Goal: Task Accomplishment & Management: Manage account settings

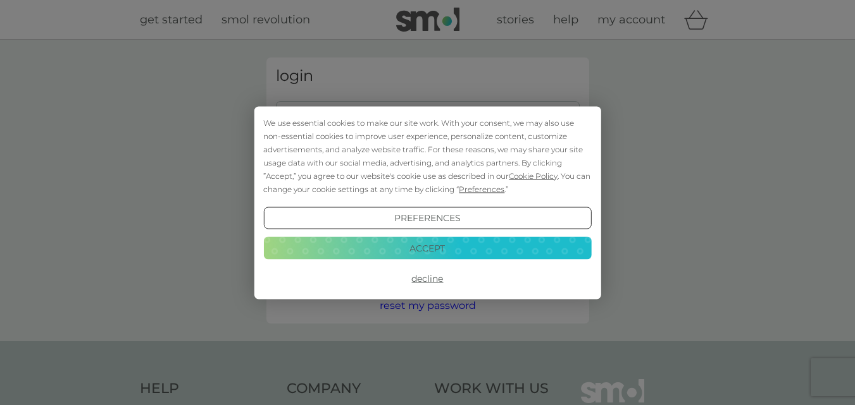
type input "chris.wycherley@outlook.com"
click at [430, 250] on button "Accept" at bounding box center [427, 248] width 328 height 23
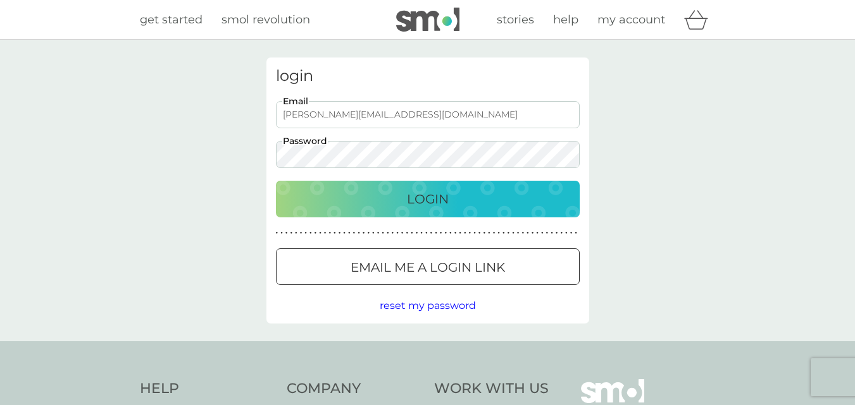
click at [430, 202] on p "Login" at bounding box center [428, 199] width 42 height 20
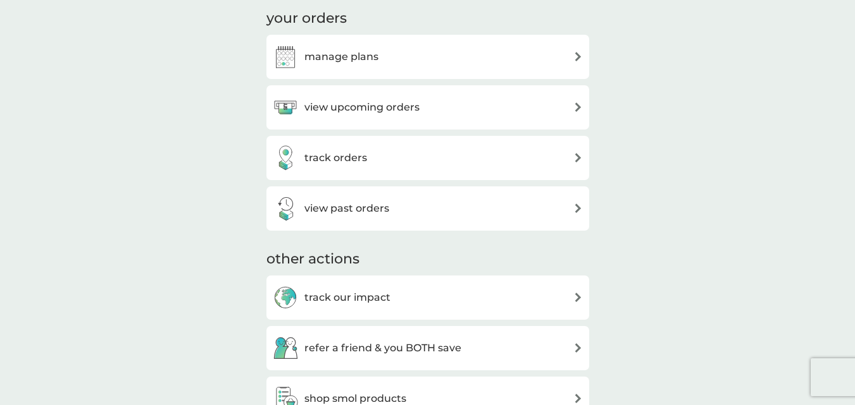
scroll to position [396, 0]
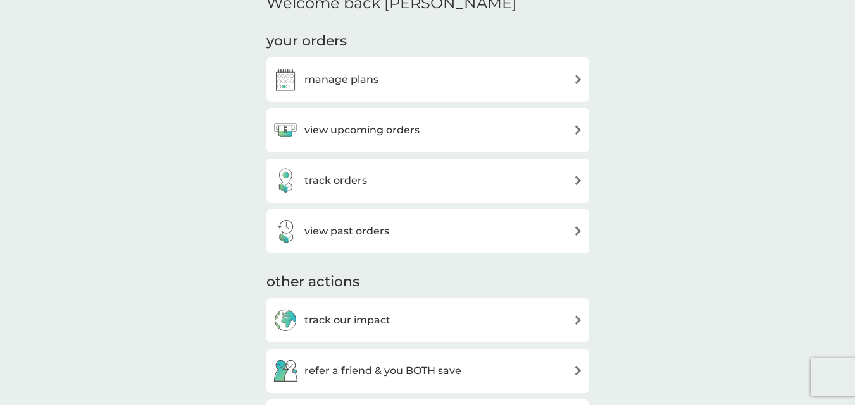
click at [578, 131] on img at bounding box center [577, 129] width 9 height 9
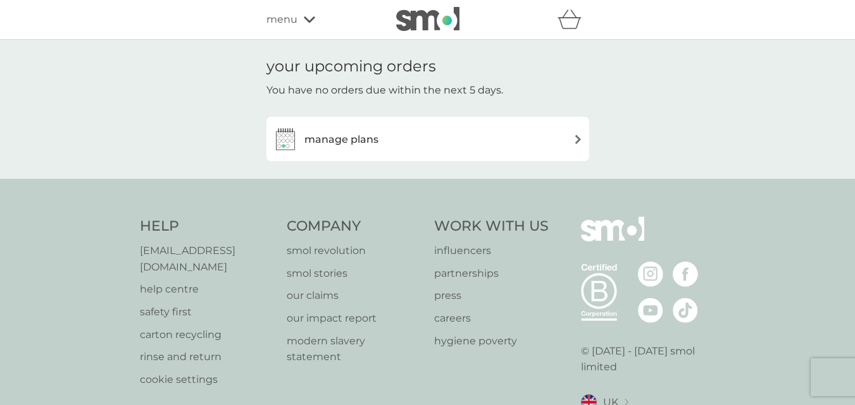
click at [579, 140] on img at bounding box center [577, 139] width 9 height 9
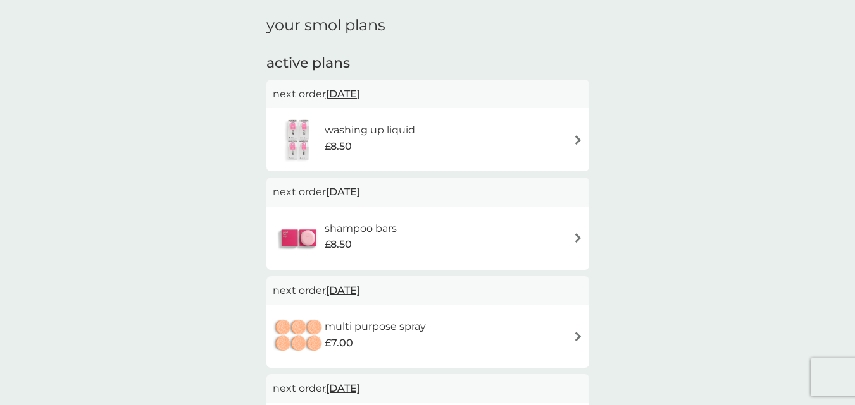
scroll to position [63, 0]
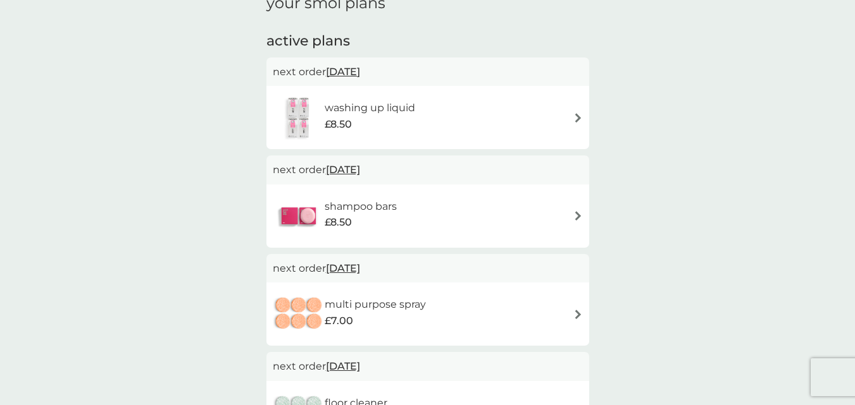
click at [578, 118] on img at bounding box center [577, 117] width 9 height 9
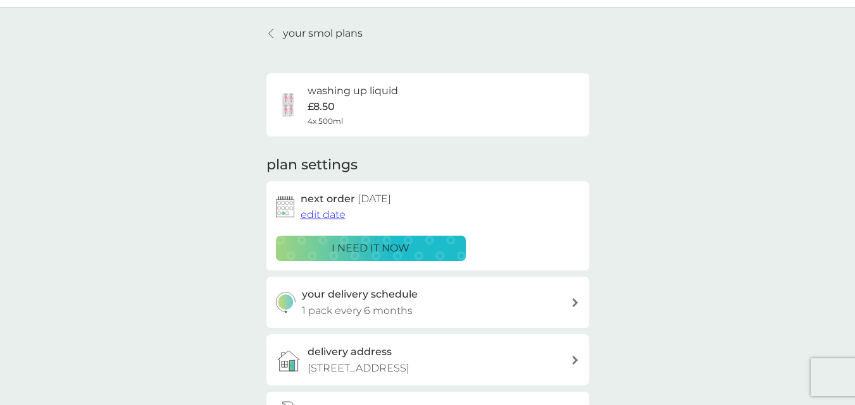
scroll to position [63, 0]
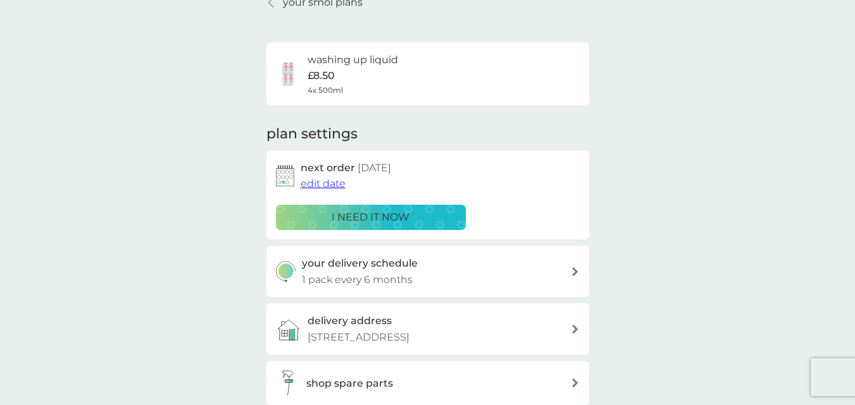
click at [333, 190] on span "edit date" at bounding box center [322, 184] width 45 height 12
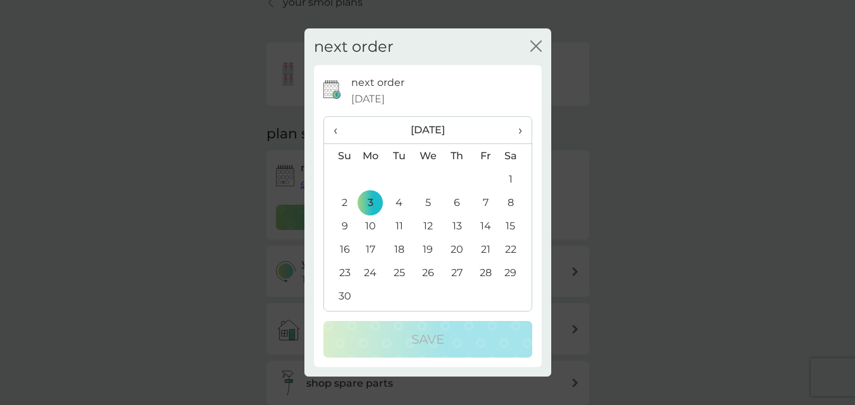
click at [598, 210] on div "next order close next order [DATE] ‹ [DATE] › Su Mo Tu We Th Fr Sa 26 27 28 29 …" at bounding box center [427, 202] width 855 height 405
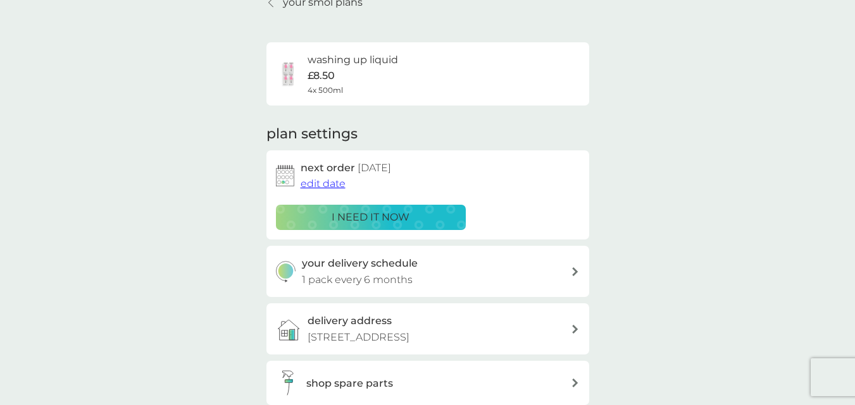
click at [337, 186] on span "edit date" at bounding box center [322, 184] width 45 height 12
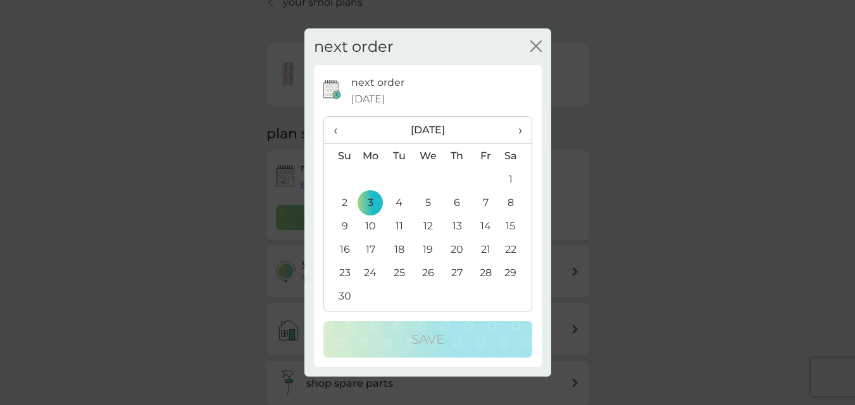
click at [521, 130] on span "›" at bounding box center [515, 130] width 13 height 27
click at [371, 204] on td "2" at bounding box center [370, 202] width 29 height 23
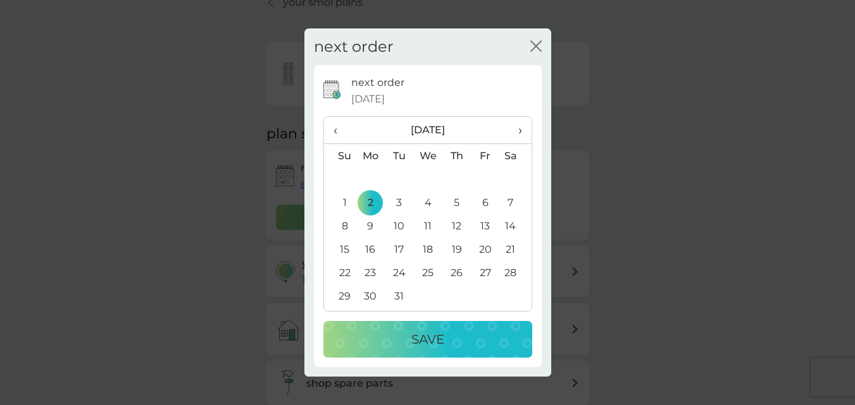
click at [431, 348] on p "Save" at bounding box center [427, 340] width 33 height 20
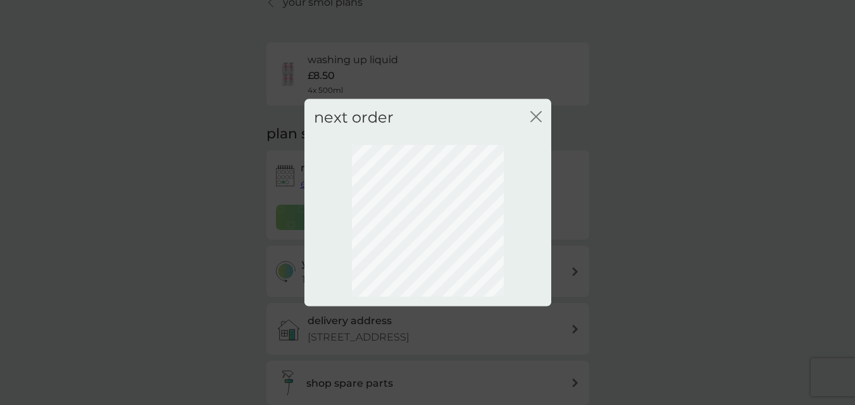
click at [427, 340] on div "next order close" at bounding box center [427, 202] width 855 height 405
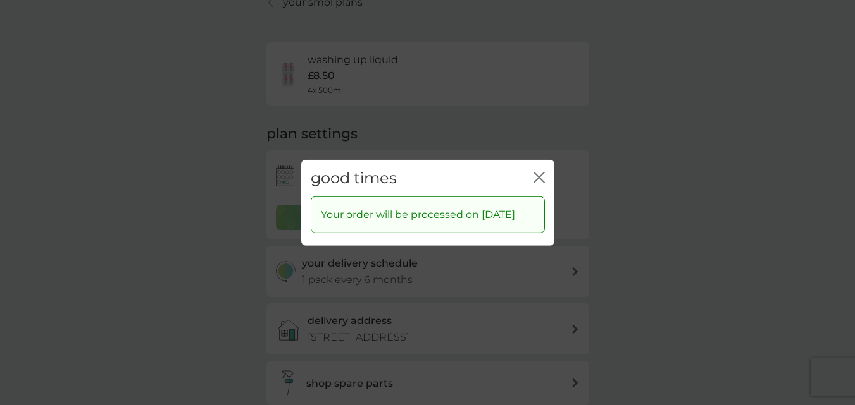
click at [539, 171] on icon "close" at bounding box center [538, 176] width 11 height 11
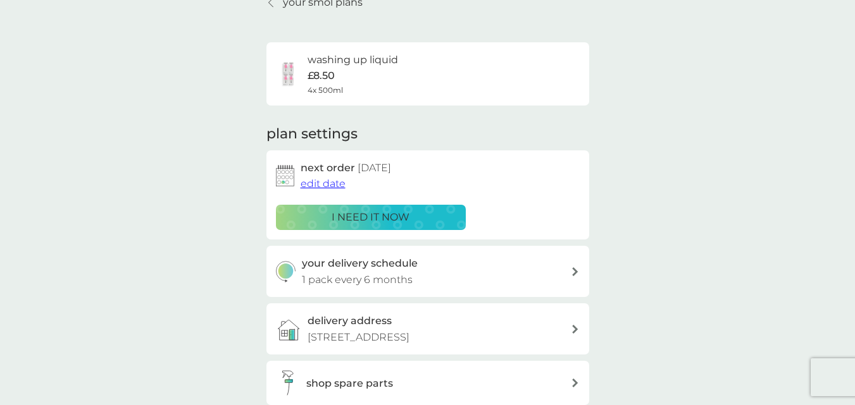
scroll to position [127, 0]
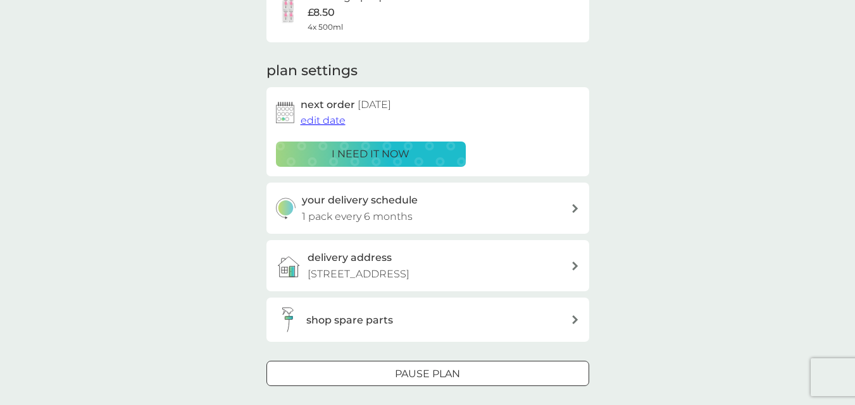
click at [575, 209] on icon at bounding box center [575, 208] width 6 height 9
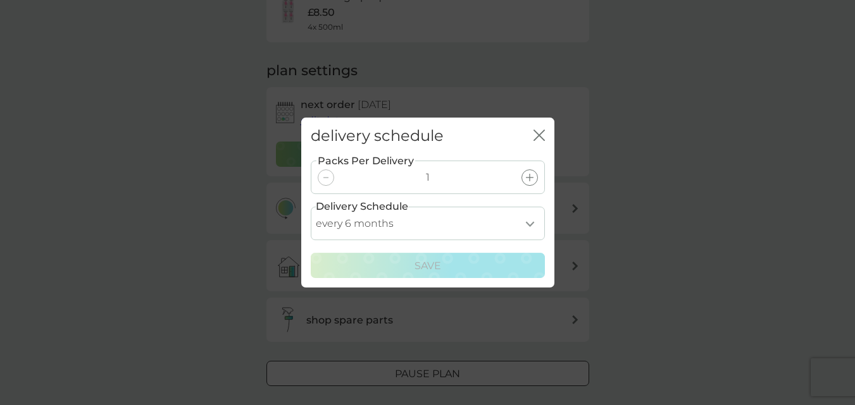
click at [529, 225] on select "every 1 month every 2 months every 3 months every 4 months every 5 months every…" at bounding box center [428, 224] width 234 height 34
select select "7"
click at [311, 207] on select "every 1 month every 2 months every 3 months every 4 months every 5 months every…" at bounding box center [428, 224] width 234 height 34
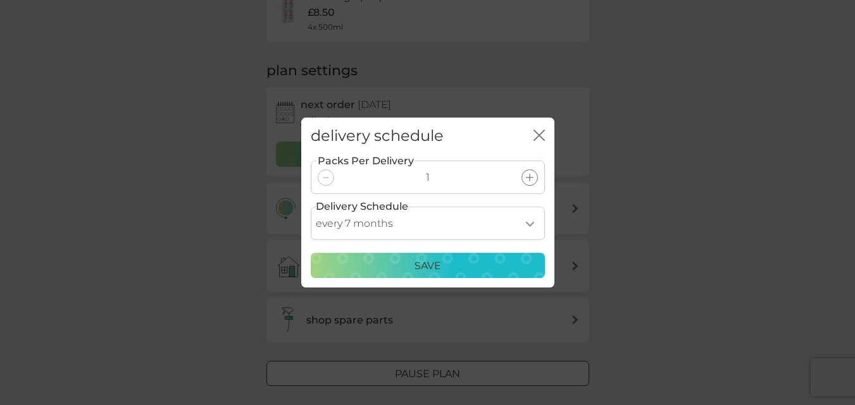
click at [425, 266] on p "Save" at bounding box center [427, 266] width 27 height 16
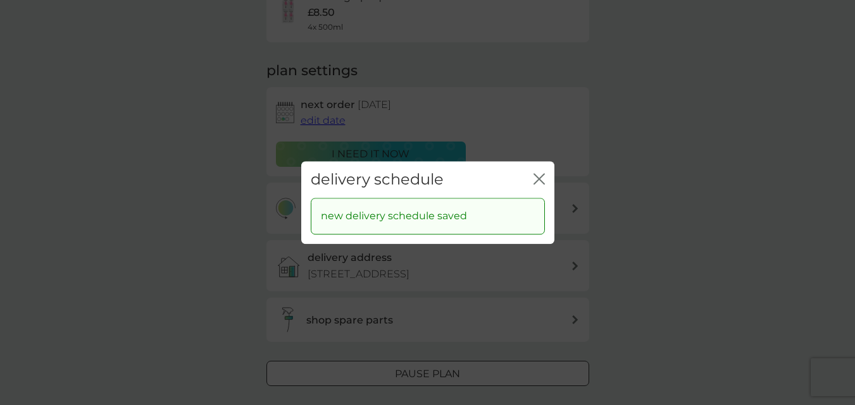
click at [665, 287] on div "delivery schedule close new delivery schedule saved" at bounding box center [427, 202] width 855 height 405
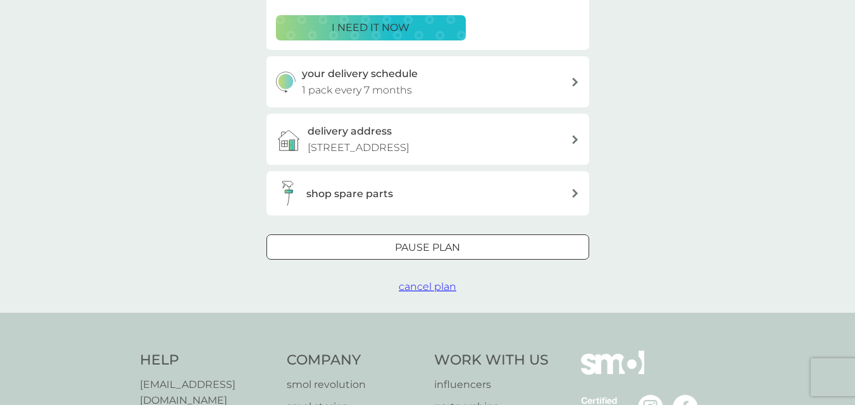
scroll to position [0, 0]
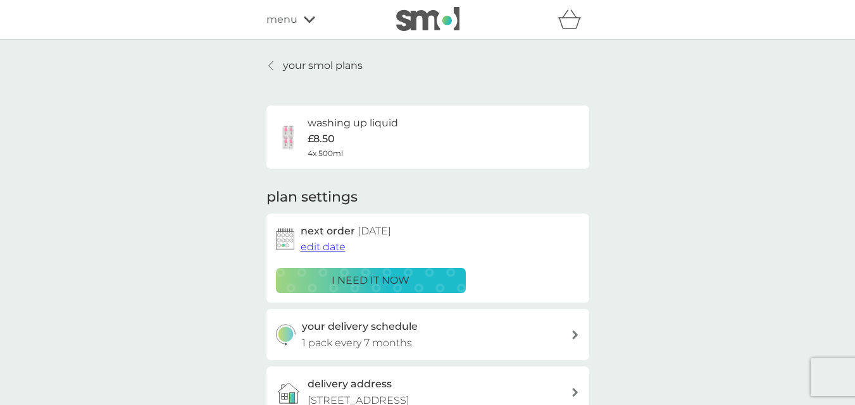
click at [269, 66] on icon at bounding box center [270, 66] width 5 height 10
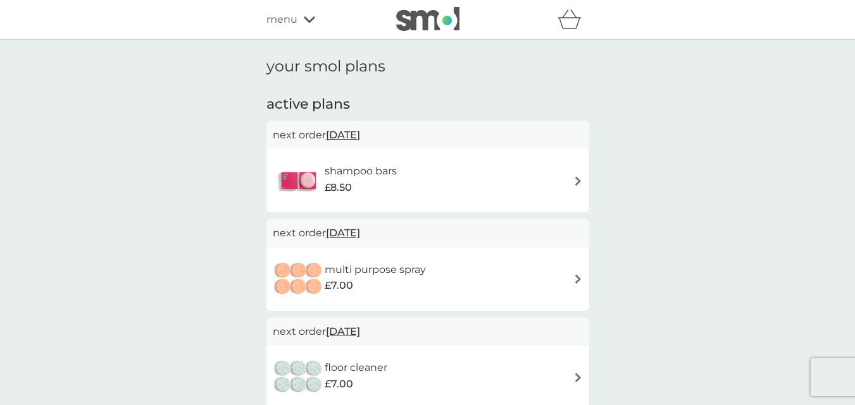
click at [579, 182] on img at bounding box center [577, 180] width 9 height 9
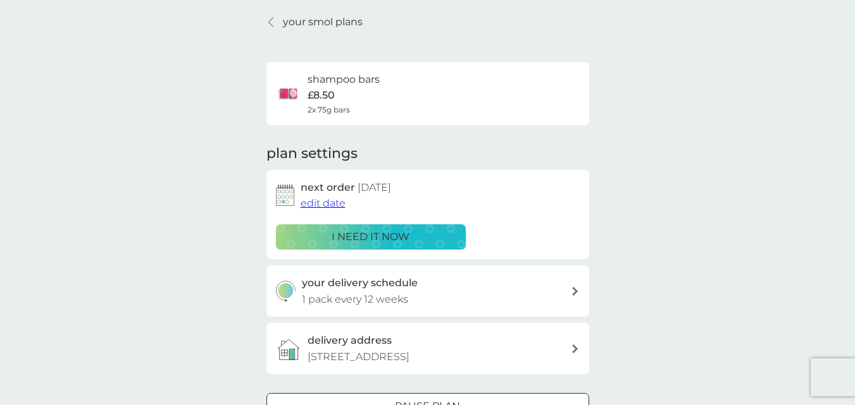
scroll to position [127, 0]
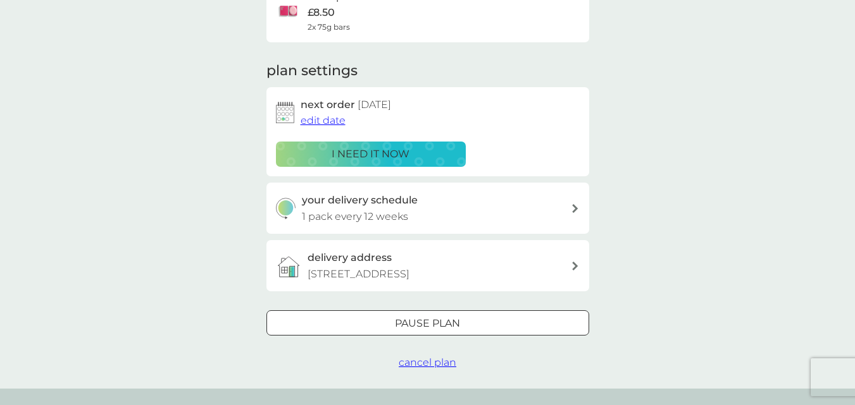
click at [331, 122] on span "edit date" at bounding box center [322, 120] width 45 height 12
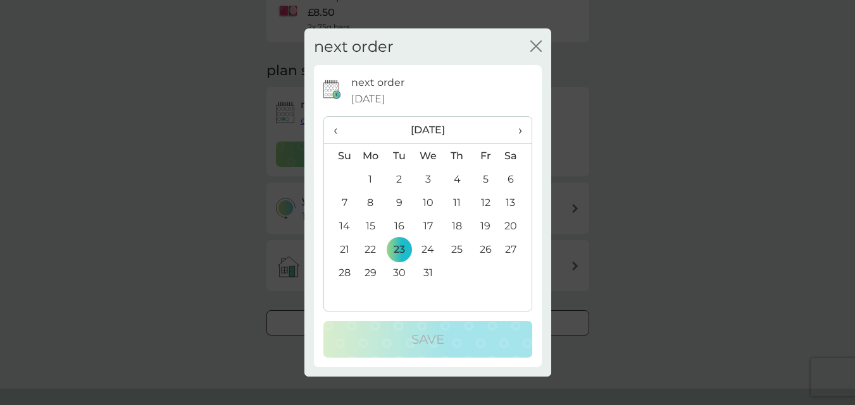
click at [516, 131] on span "›" at bounding box center [515, 130] width 13 height 27
click at [370, 204] on td "2" at bounding box center [370, 202] width 29 height 23
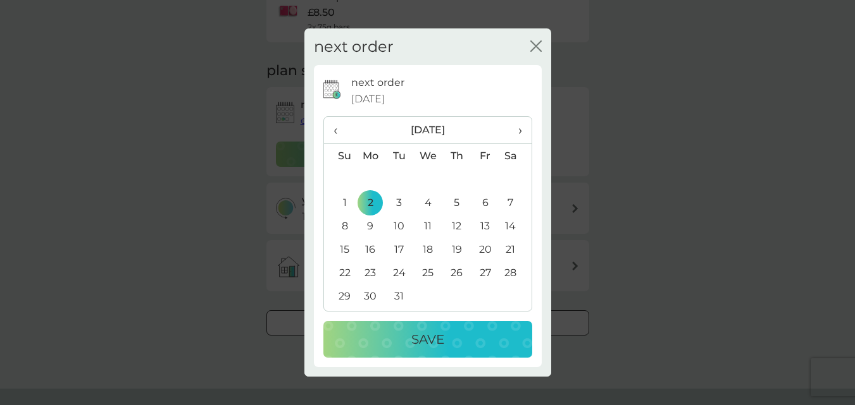
click at [426, 340] on p "Save" at bounding box center [427, 340] width 33 height 20
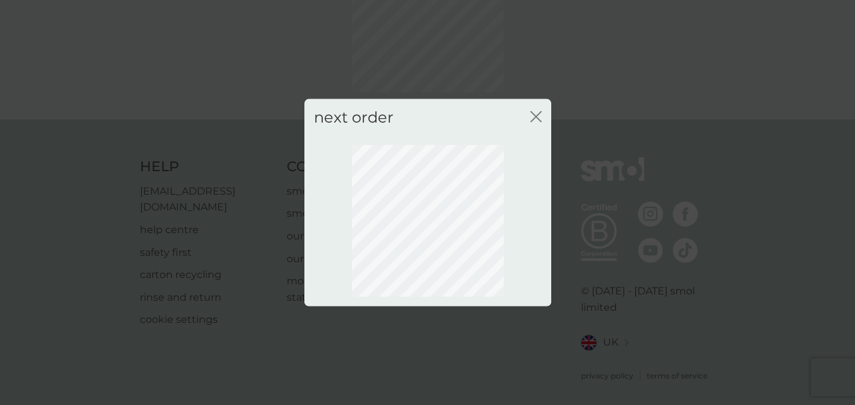
scroll to position [125, 0]
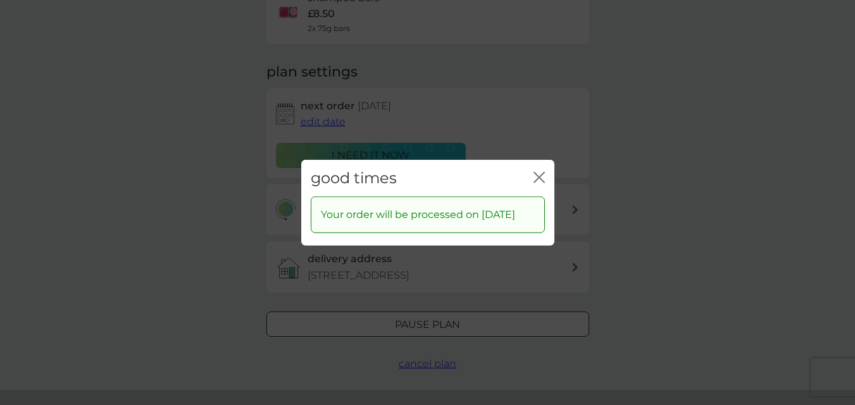
click at [538, 172] on icon "close" at bounding box center [536, 177] width 5 height 10
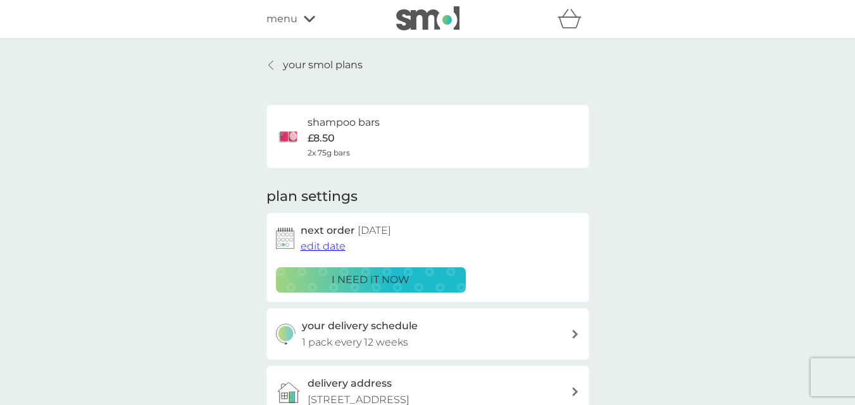
scroll to position [0, 0]
click at [340, 64] on p "your smol plans" at bounding box center [323, 66] width 80 height 16
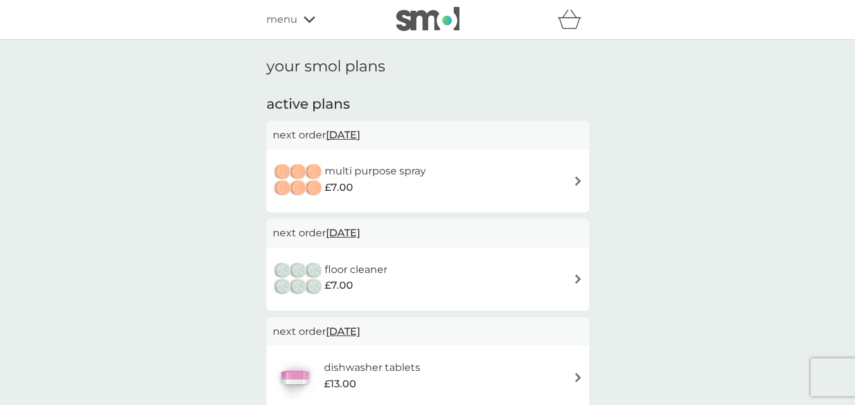
click at [579, 181] on img at bounding box center [577, 180] width 9 height 9
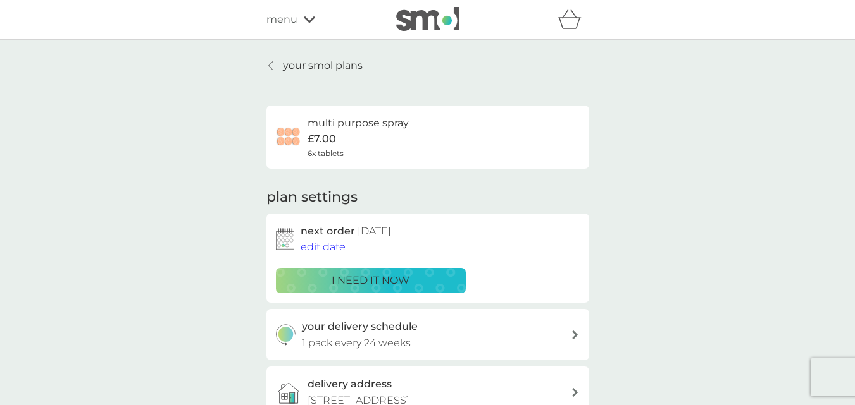
click at [325, 249] on span "edit date" at bounding box center [322, 247] width 45 height 12
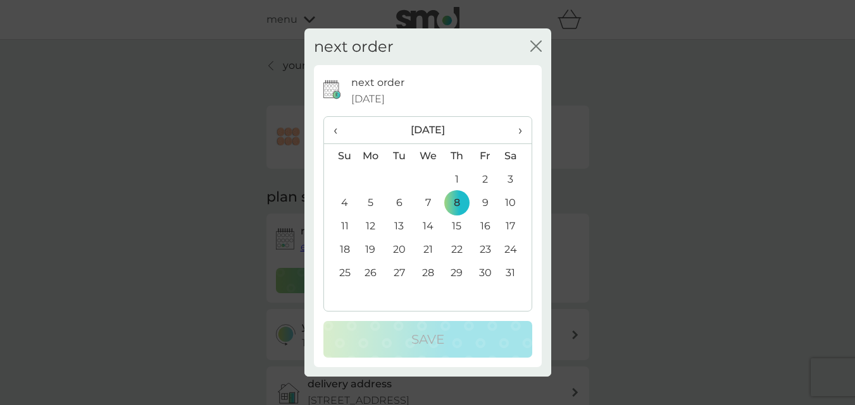
click at [519, 132] on span "›" at bounding box center [515, 130] width 13 height 27
click at [369, 202] on td "2" at bounding box center [370, 202] width 29 height 23
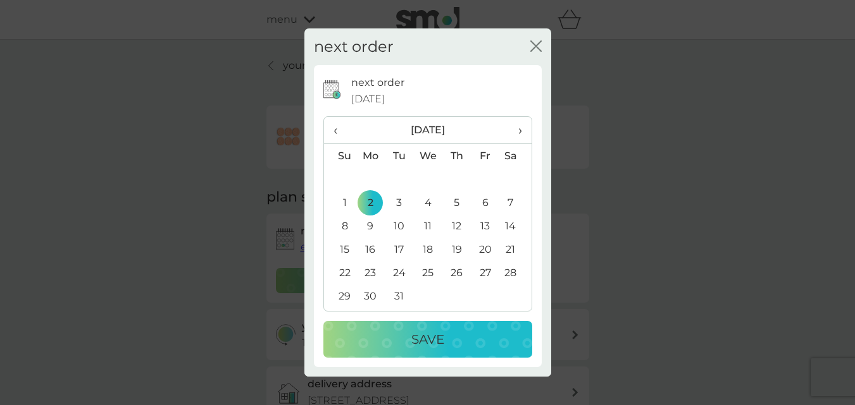
click at [417, 337] on p "Save" at bounding box center [427, 340] width 33 height 20
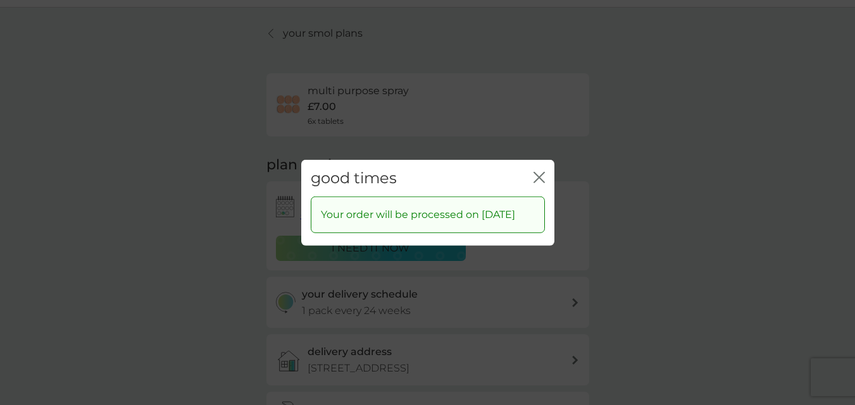
scroll to position [127, 0]
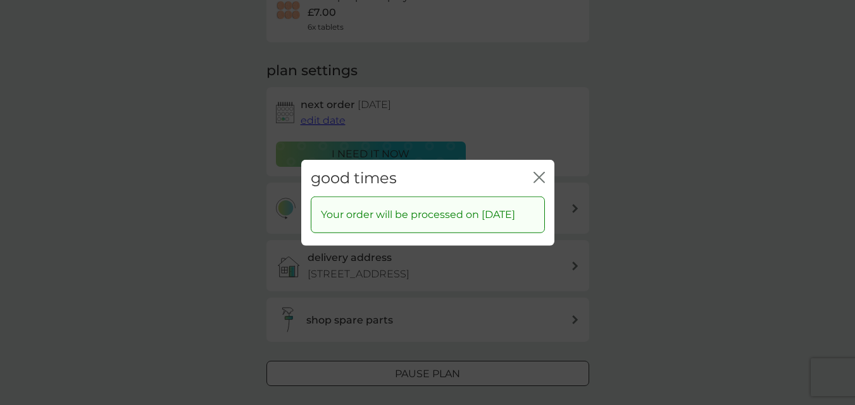
click at [539, 172] on icon "close" at bounding box center [541, 177] width 5 height 10
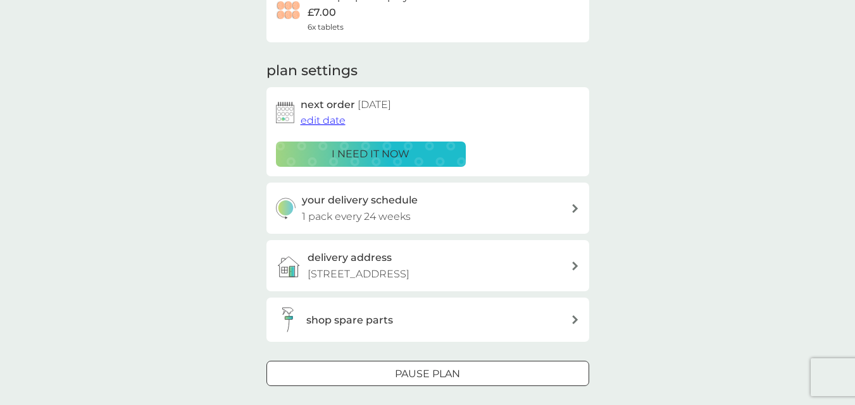
click at [576, 207] on icon at bounding box center [575, 208] width 6 height 9
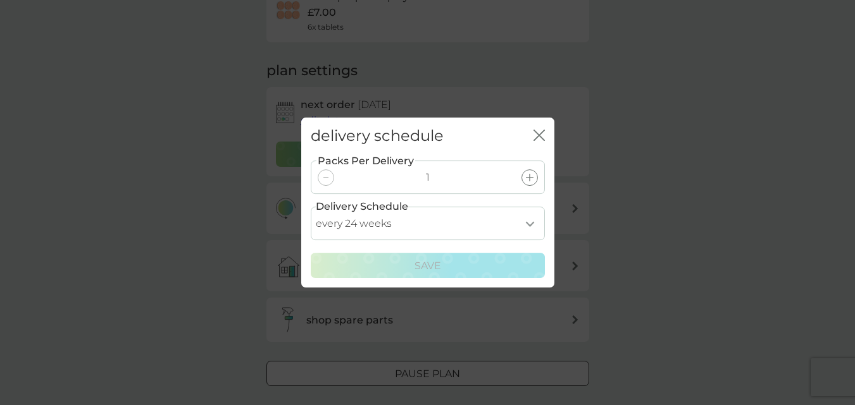
click at [532, 226] on select "every 1 week every 2 weeks every 3 weeks every 4 weeks every 5 weeks every 6 we…" at bounding box center [428, 224] width 234 height 34
select select "182"
click at [311, 207] on select "every 1 week every 2 weeks every 3 weeks every 4 weeks every 5 weeks every 6 we…" at bounding box center [428, 224] width 234 height 34
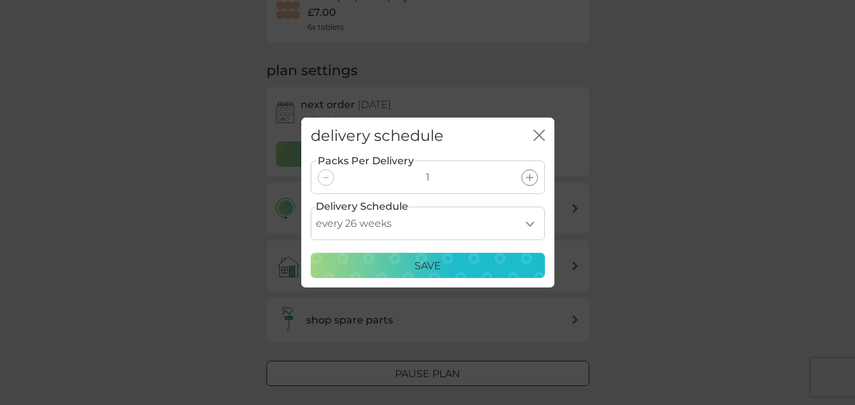
click at [426, 269] on p "Save" at bounding box center [427, 266] width 27 height 16
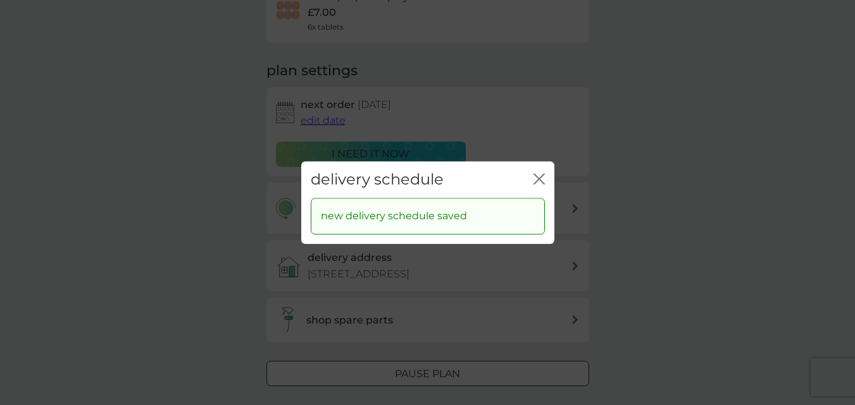
click at [541, 173] on icon "close" at bounding box center [538, 178] width 11 height 11
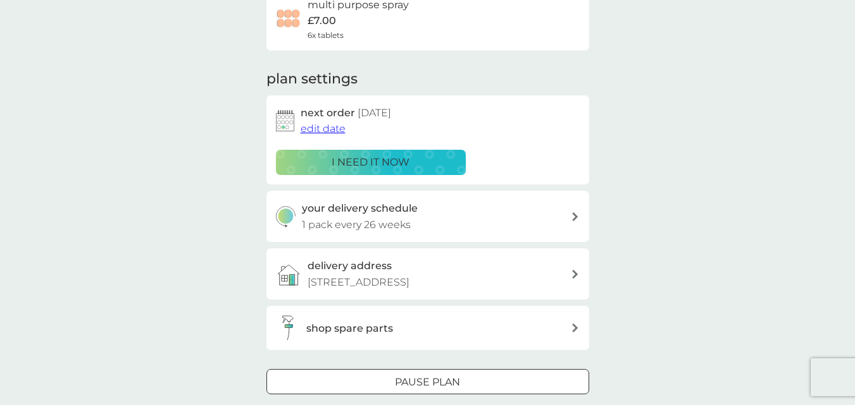
scroll to position [0, 0]
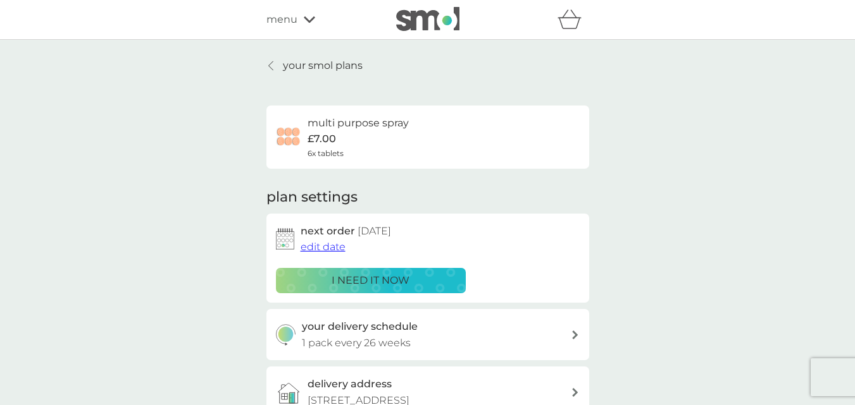
click at [322, 66] on p "your smol plans" at bounding box center [323, 66] width 80 height 16
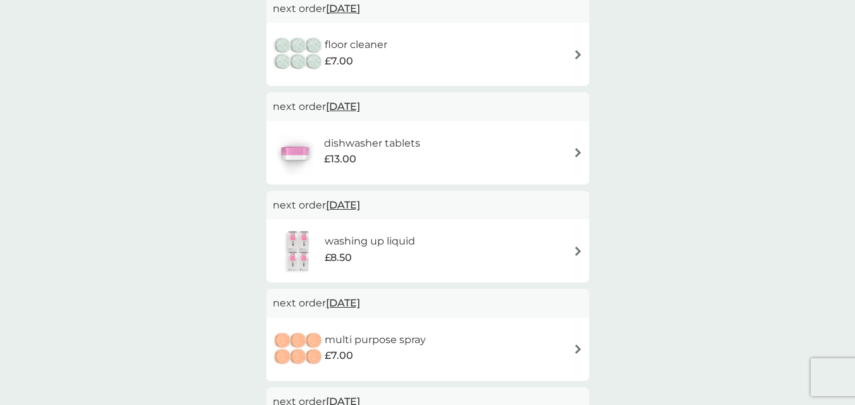
scroll to position [63, 0]
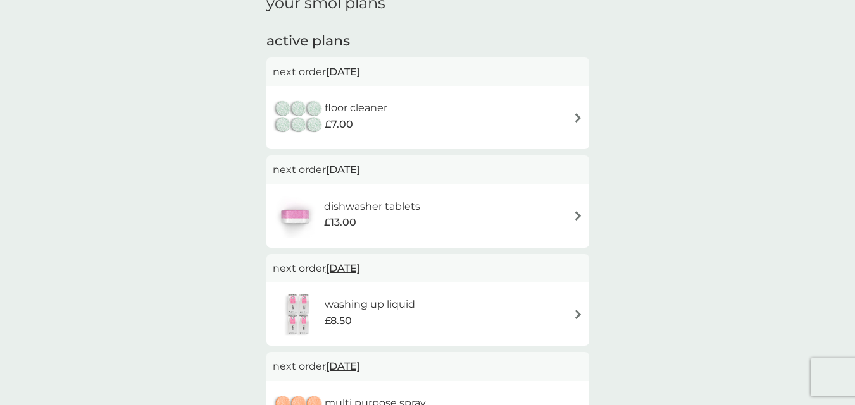
click at [578, 117] on img at bounding box center [577, 117] width 9 height 9
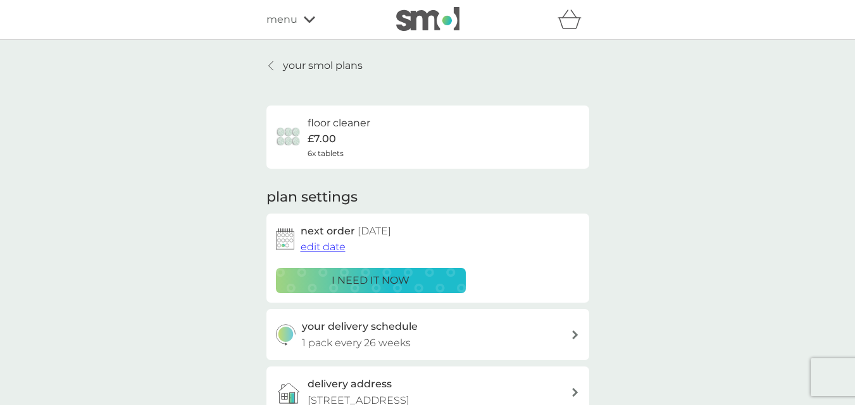
click at [323, 247] on span "edit date" at bounding box center [322, 247] width 45 height 12
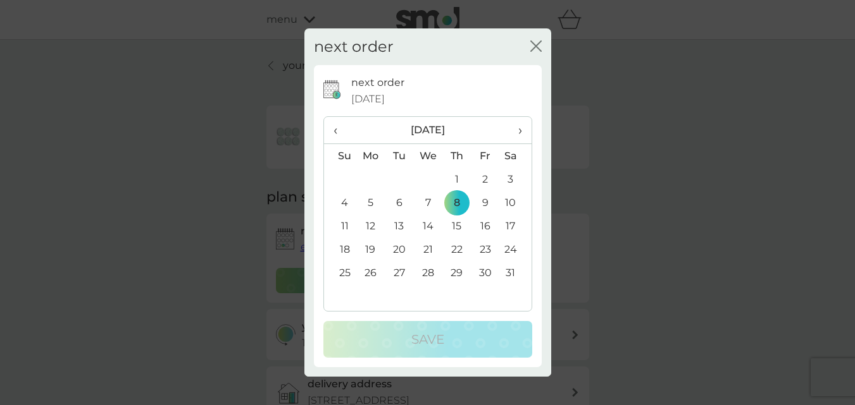
click at [519, 131] on span "›" at bounding box center [515, 130] width 13 height 27
click at [371, 202] on td "2" at bounding box center [370, 202] width 29 height 23
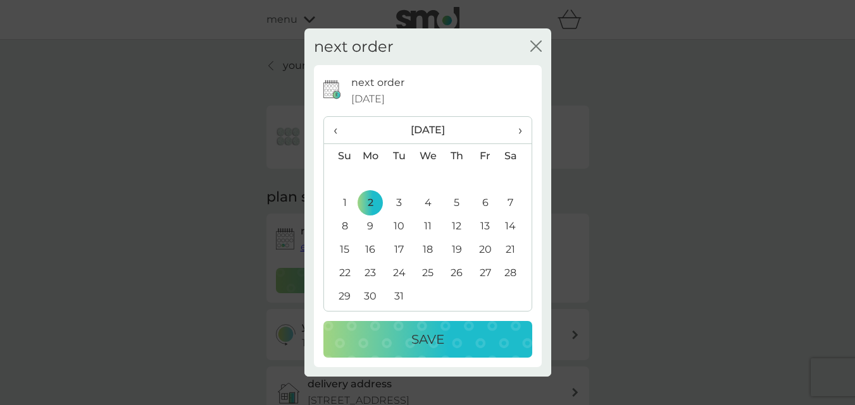
click at [433, 342] on p "Save" at bounding box center [427, 340] width 33 height 20
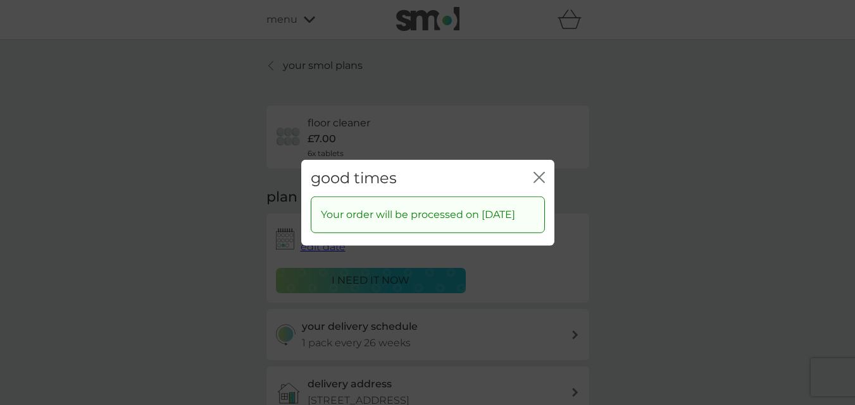
click at [539, 172] on icon "close" at bounding box center [541, 177] width 5 height 10
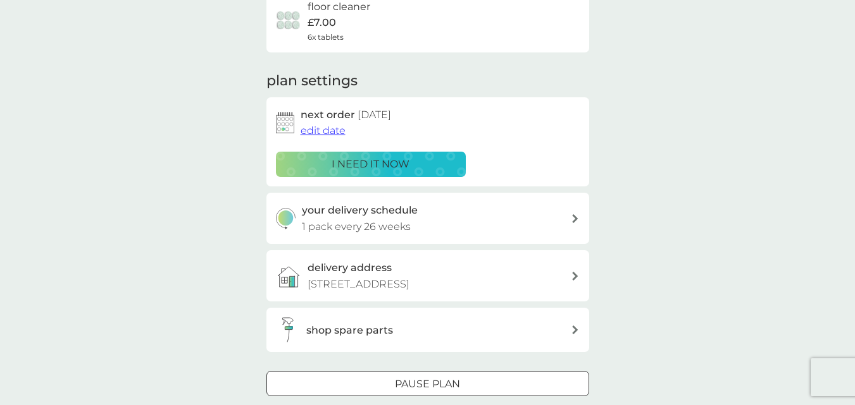
scroll to position [127, 0]
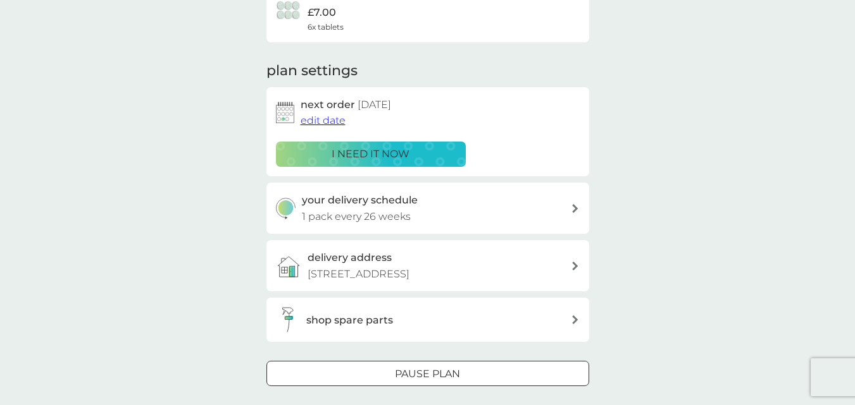
click at [574, 209] on icon at bounding box center [575, 208] width 6 height 9
select select "182"
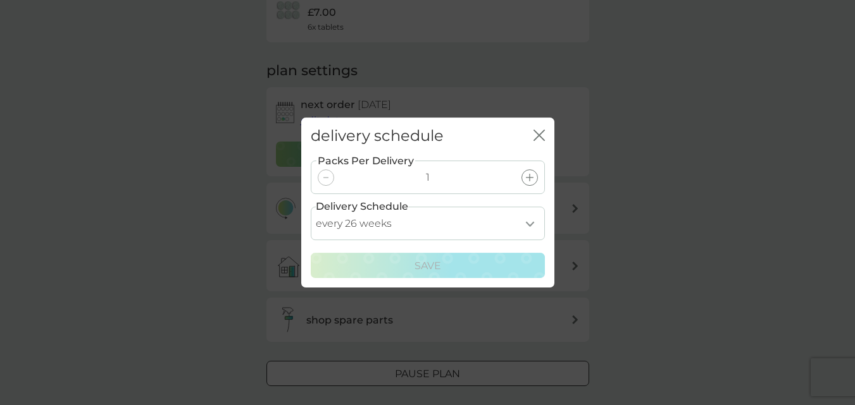
click at [530, 225] on select "every 1 week every 2 weeks every 3 weeks every 4 weeks every 5 weeks every 6 we…" at bounding box center [428, 224] width 234 height 34
click at [663, 201] on div "delivery schedule close Packs Per Delivery 1 Delivery Schedule every 1 week eve…" at bounding box center [427, 202] width 855 height 405
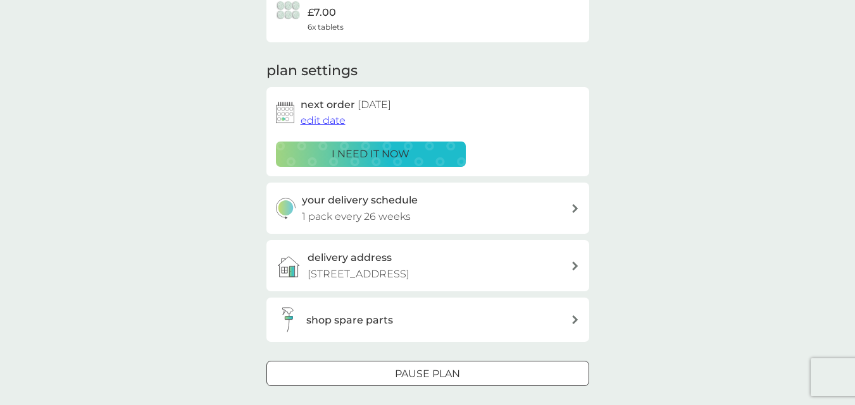
scroll to position [0, 0]
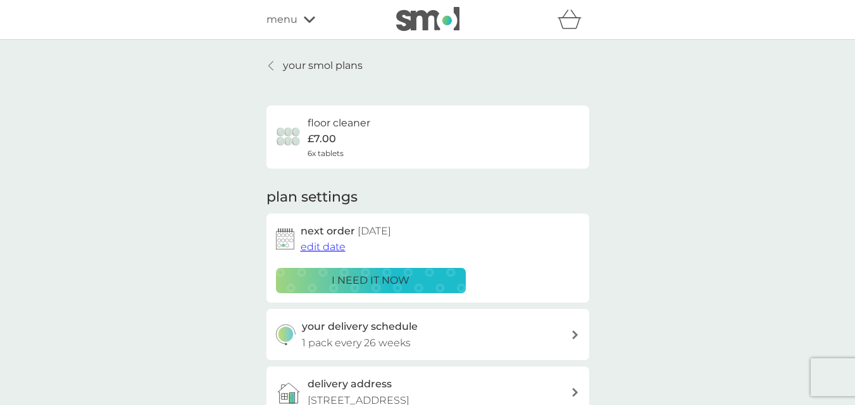
click at [302, 65] on p "your smol plans" at bounding box center [323, 66] width 80 height 16
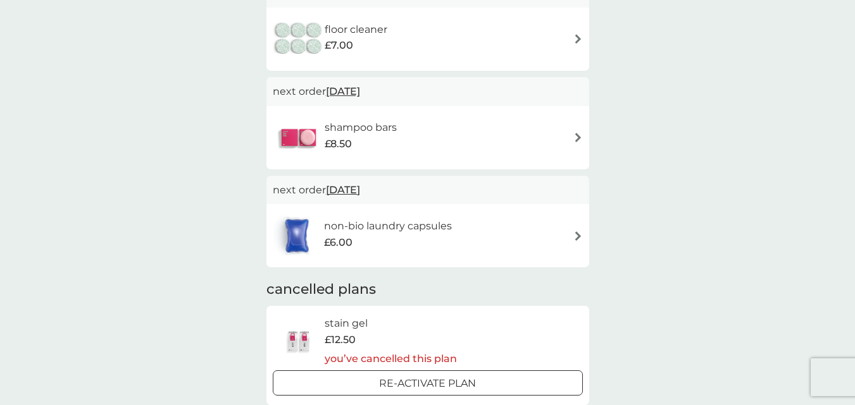
scroll to position [443, 0]
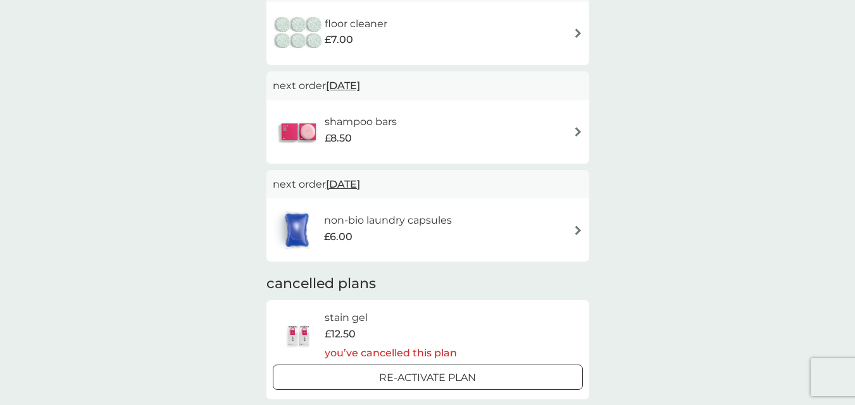
click at [579, 232] on img at bounding box center [577, 230] width 9 height 9
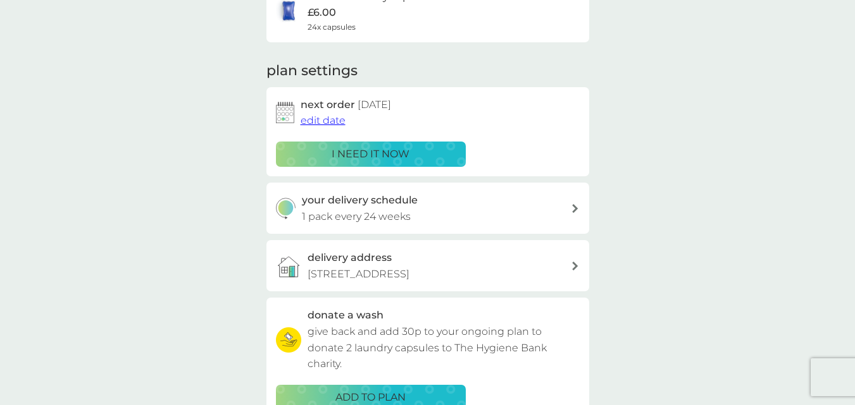
scroll to position [63, 0]
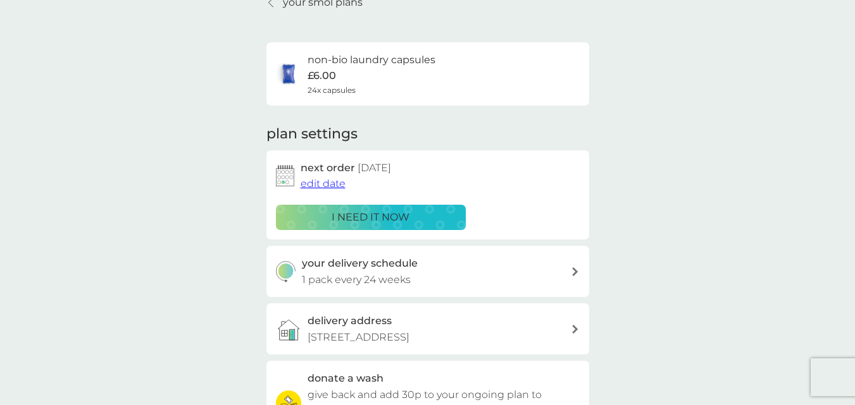
click at [323, 185] on span "edit date" at bounding box center [322, 184] width 45 height 12
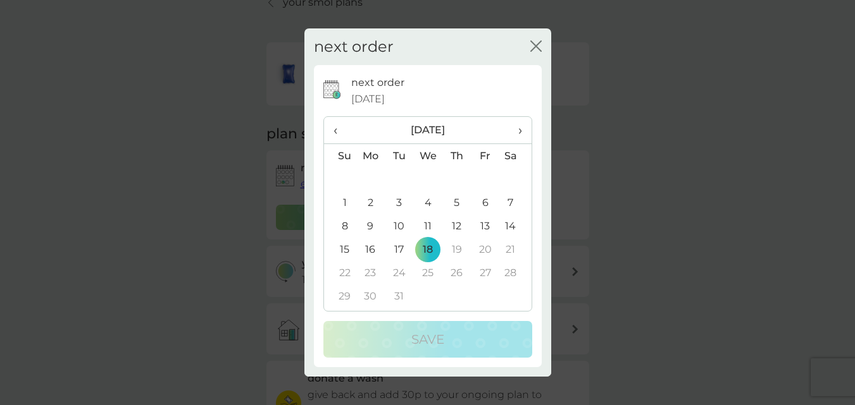
click at [373, 204] on td "2" at bounding box center [370, 202] width 29 height 23
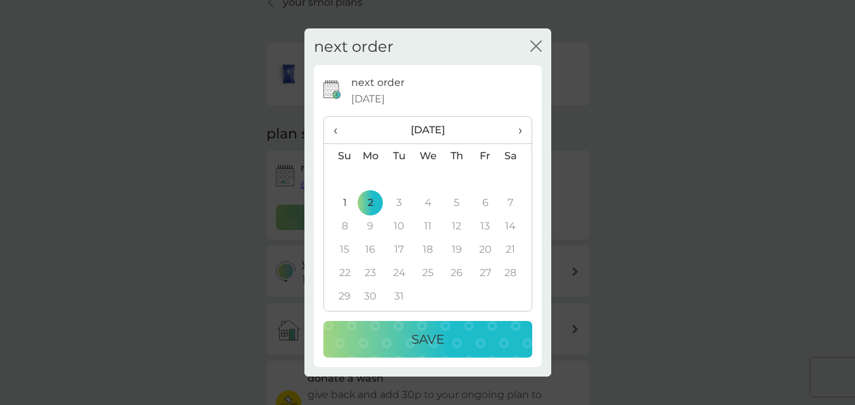
click at [426, 335] on p "Save" at bounding box center [427, 340] width 33 height 20
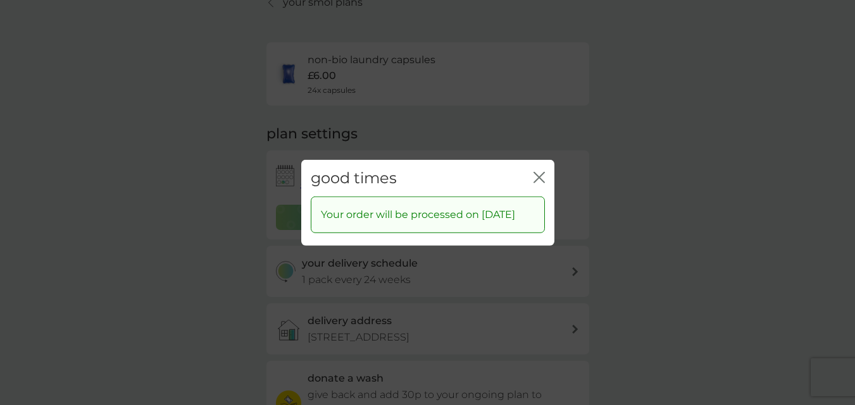
click at [672, 240] on div "good times close Your order will be processed on [DATE]" at bounding box center [427, 202] width 855 height 405
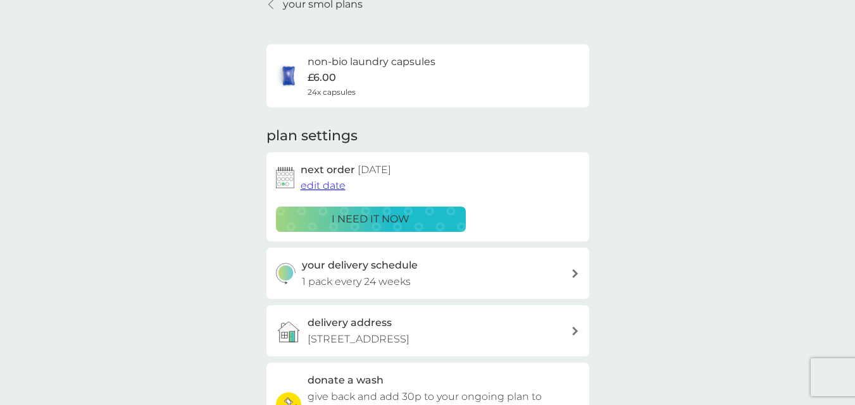
scroll to position [0, 0]
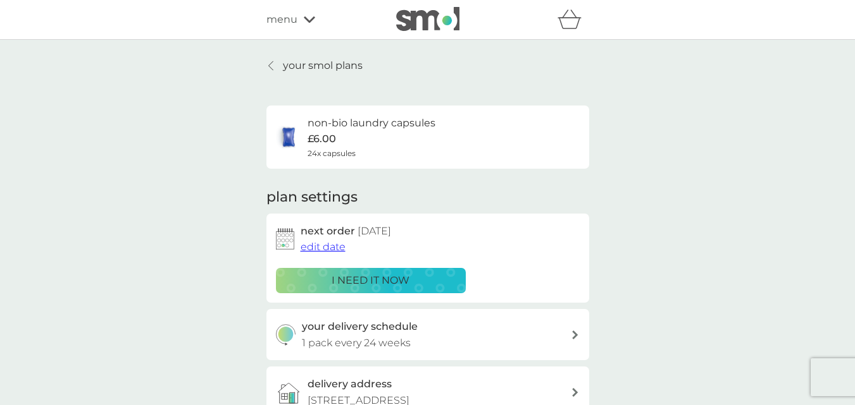
click at [345, 66] on p "your smol plans" at bounding box center [323, 66] width 80 height 16
